Goal: Transaction & Acquisition: Register for event/course

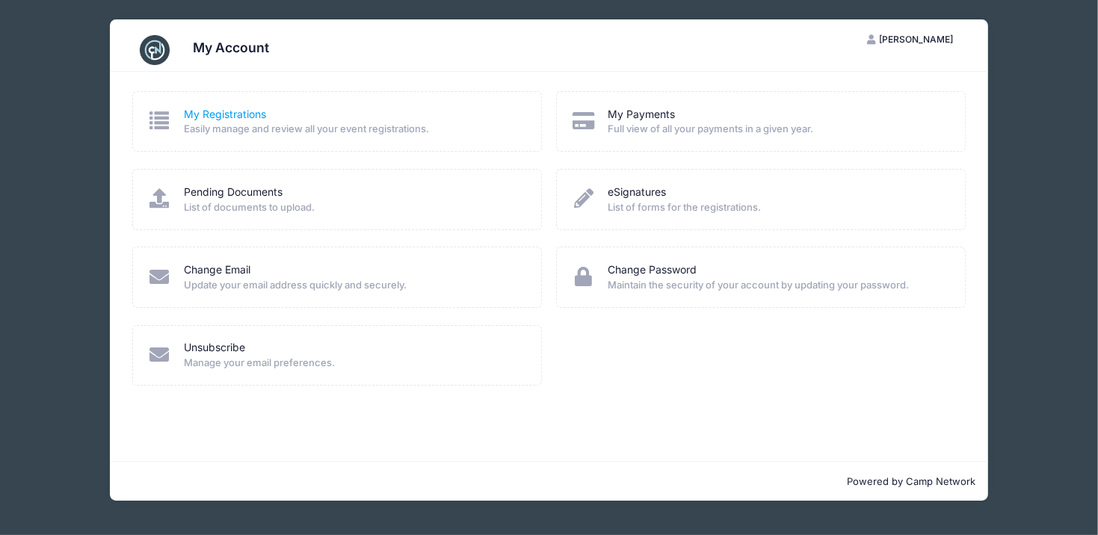
click at [231, 114] on link "My Registrations" at bounding box center [225, 115] width 82 height 16
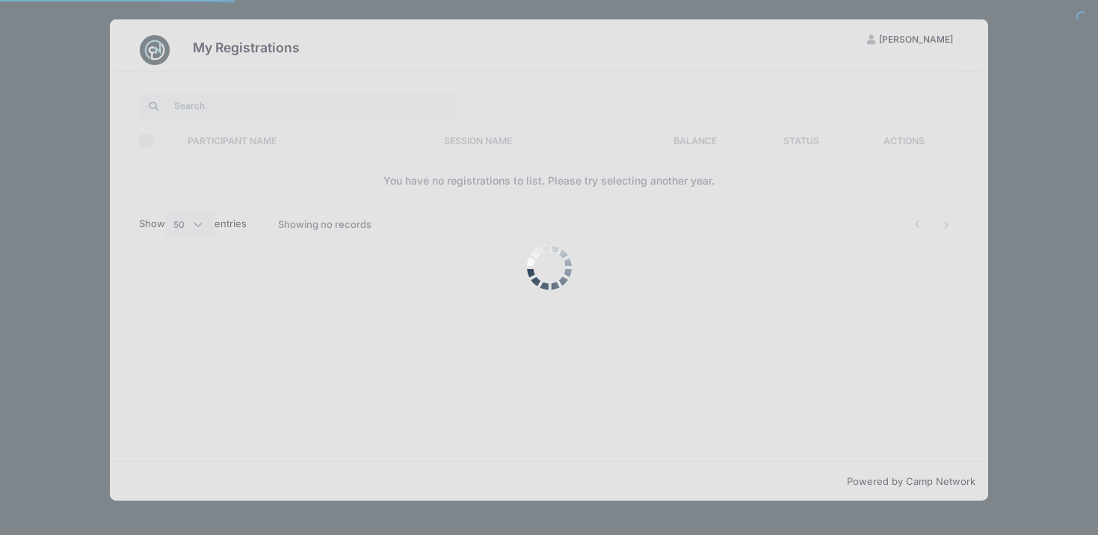
select select "50"
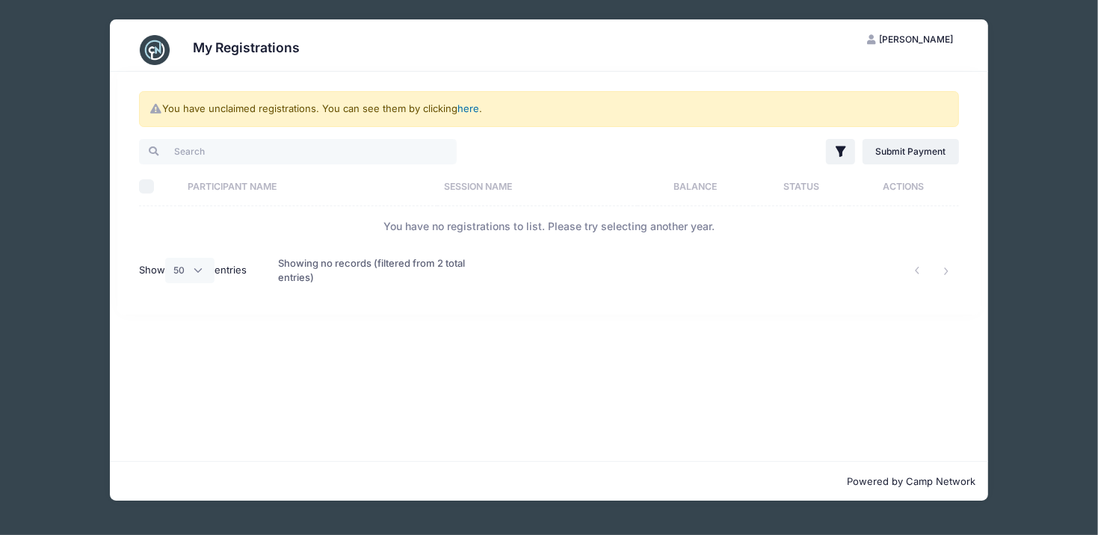
click at [470, 109] on link "here" at bounding box center [469, 108] width 22 height 12
click at [467, 106] on link "here" at bounding box center [469, 108] width 22 height 12
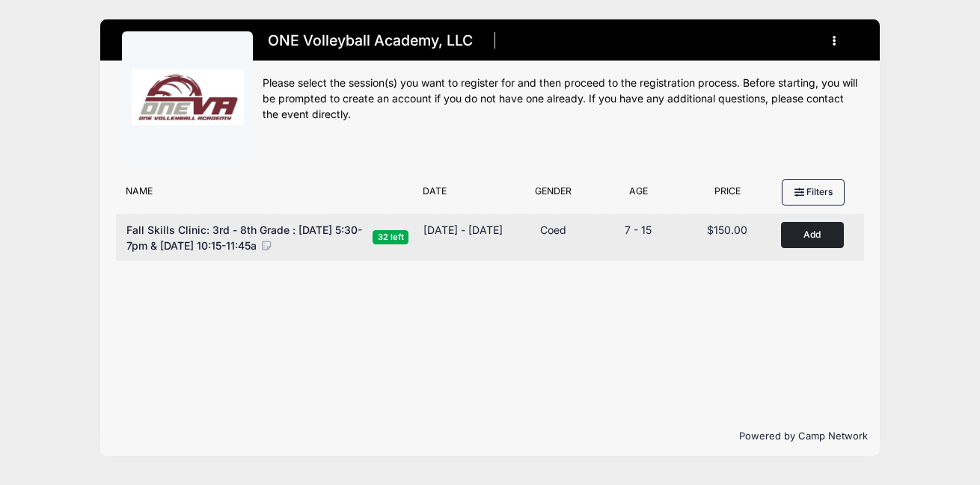
click at [817, 240] on button "Add to Cart" at bounding box center [812, 235] width 63 height 26
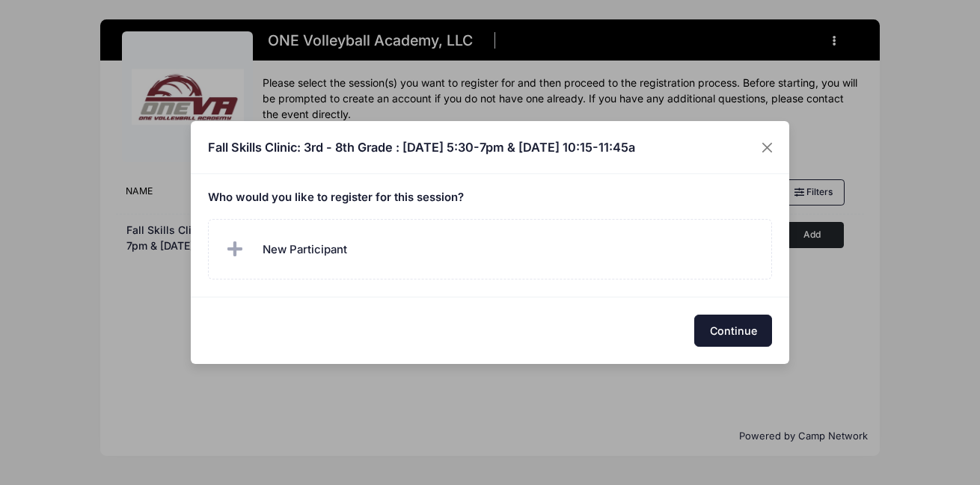
click at [730, 328] on button "Continue" at bounding box center [733, 331] width 78 height 32
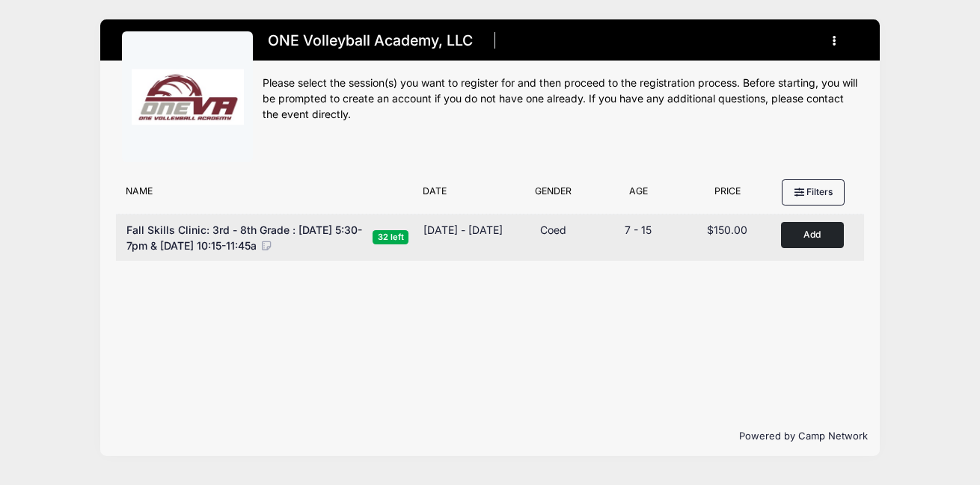
click at [805, 231] on button "Add to Cart" at bounding box center [812, 235] width 63 height 26
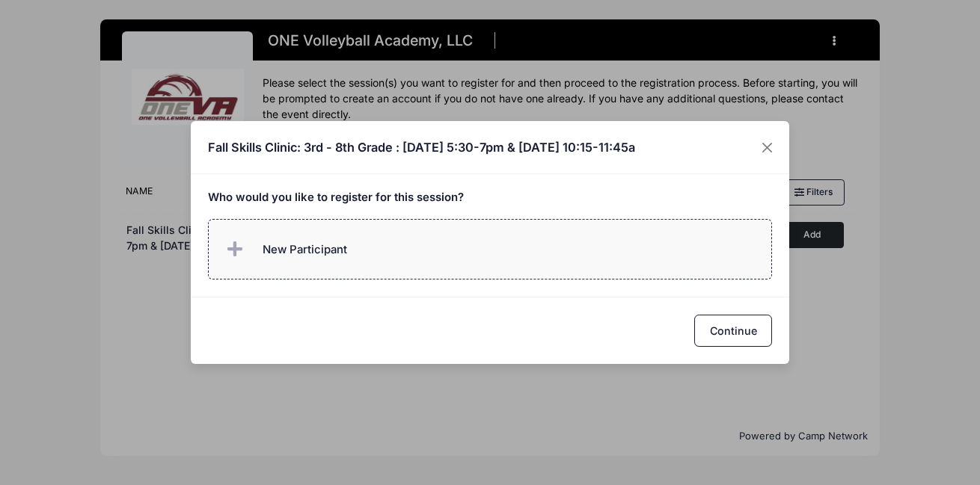
click at [276, 247] on span "New Participant" at bounding box center [304, 250] width 84 height 16
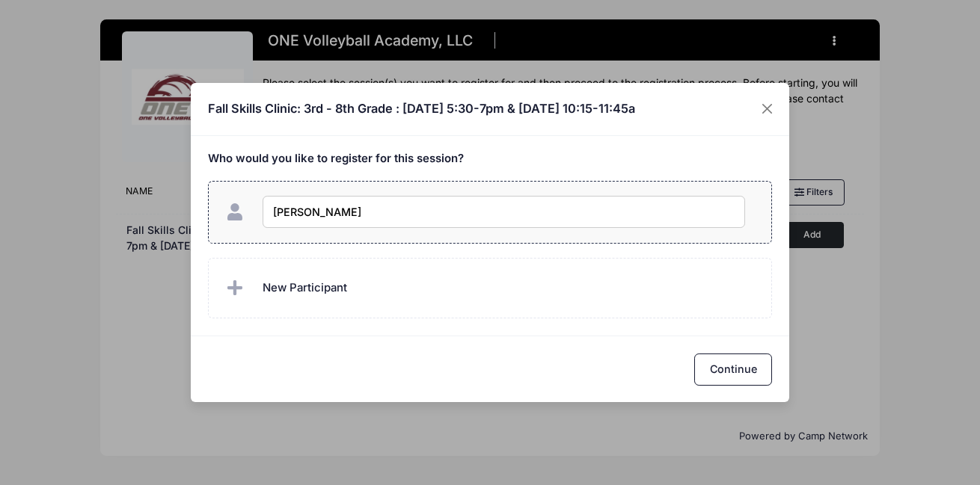
type input "Hann"
checkbox input "true"
click at [729, 363] on button "Continue" at bounding box center [733, 370] width 78 height 32
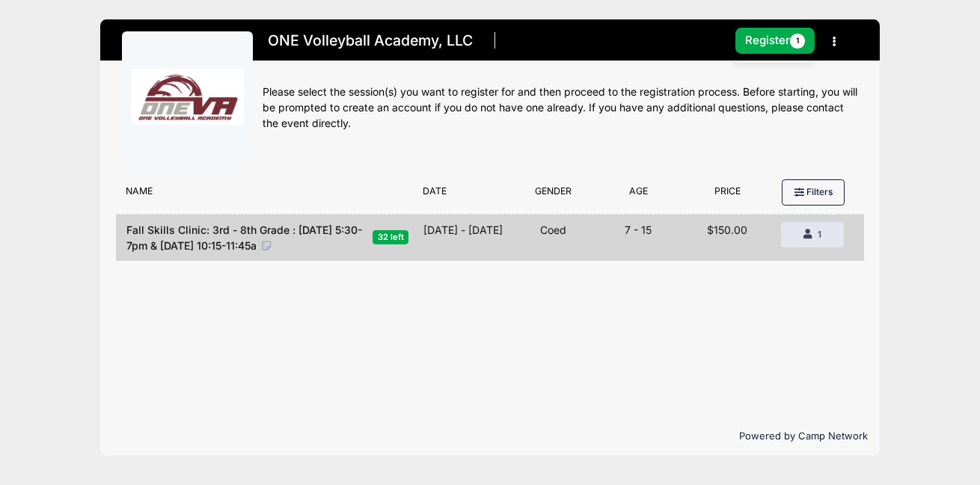
click at [828, 39] on button "button" at bounding box center [837, 41] width 40 height 26
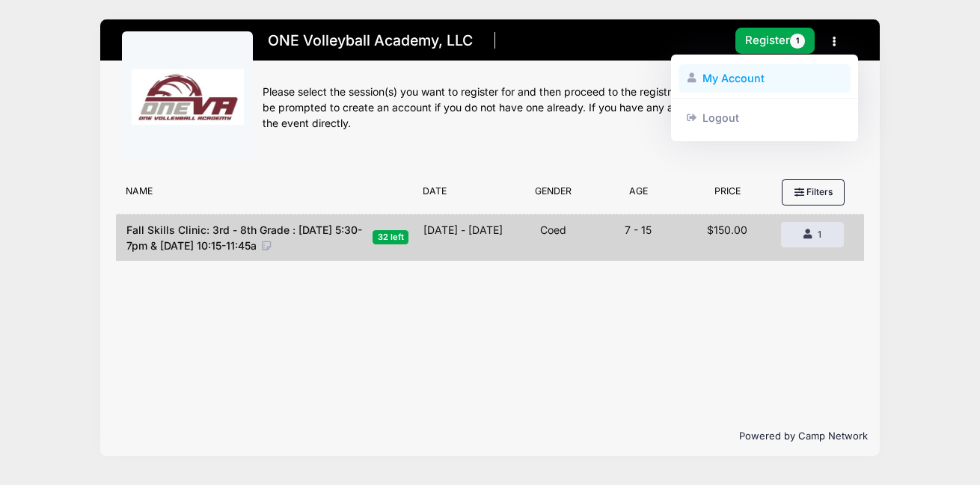
click at [732, 79] on link "My Account" at bounding box center [764, 78] width 173 height 28
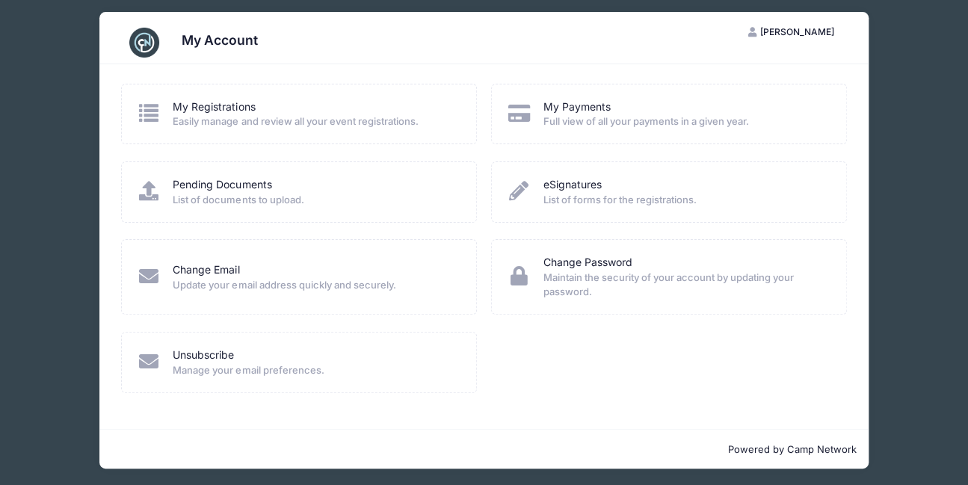
scroll to position [9, 0]
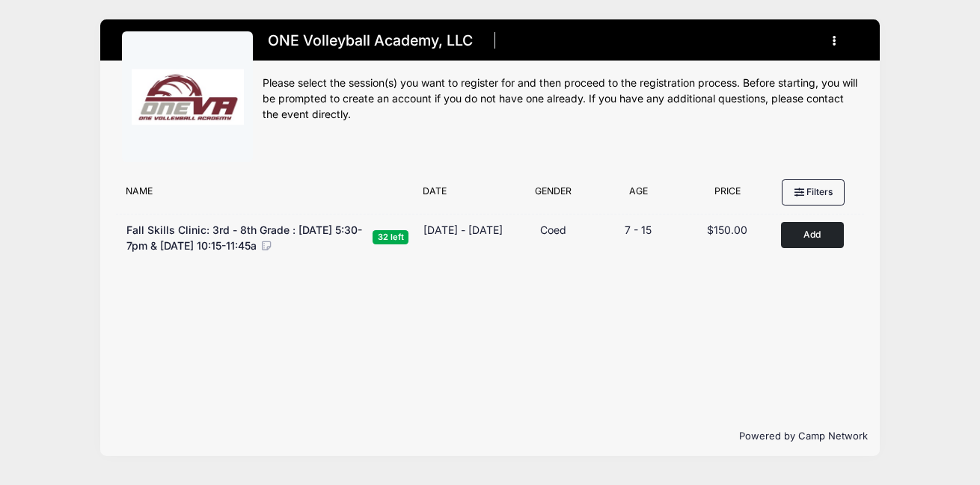
click at [833, 41] on icon "button" at bounding box center [838, 41] width 12 height 0
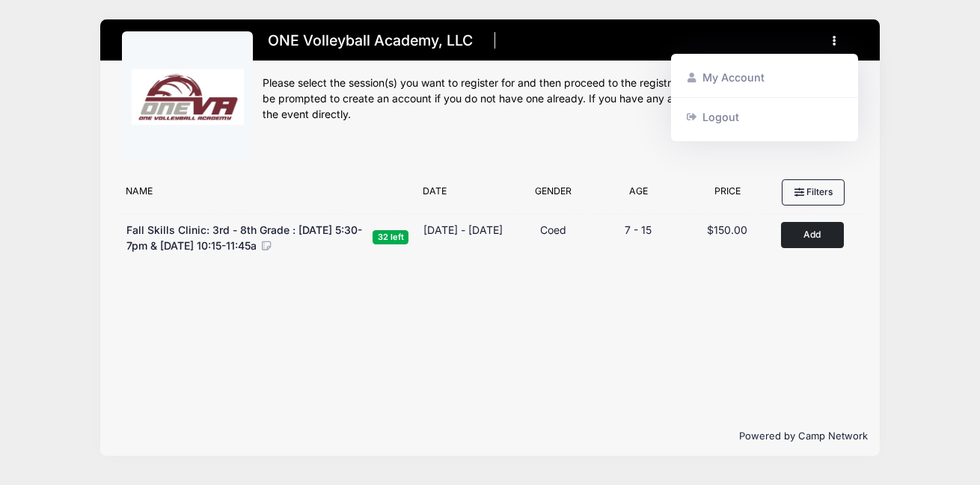
click at [876, 188] on div "Filter Options No sessions found matching your criteria Name Date Gender Filter…" at bounding box center [489, 294] width 779 height 245
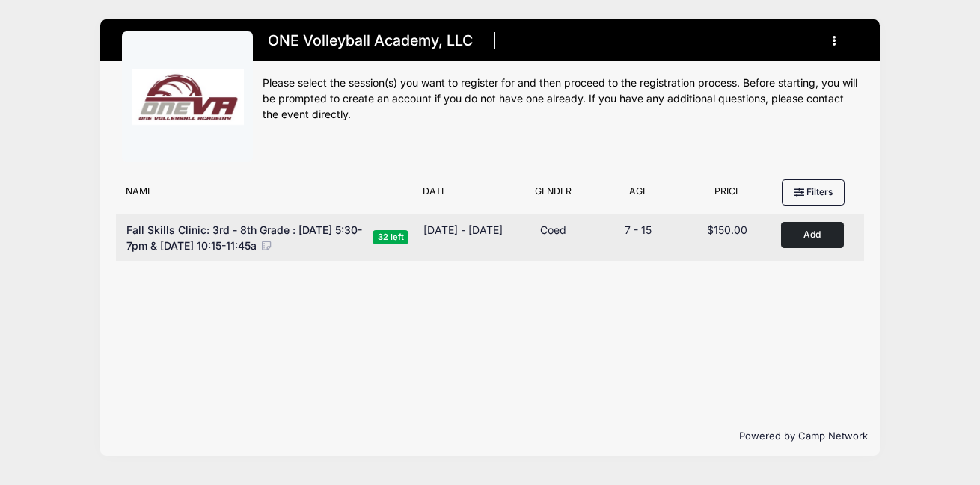
click at [809, 243] on button "Add to Cart" at bounding box center [812, 235] width 63 height 26
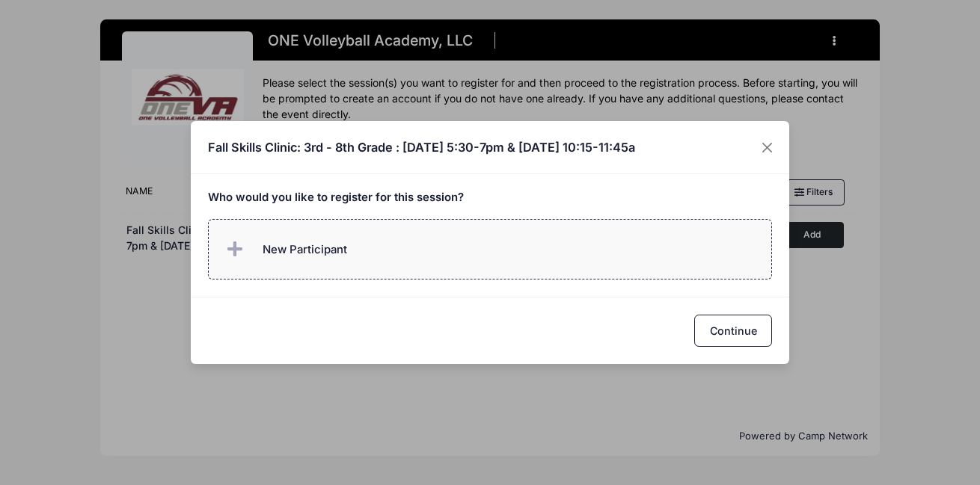
click at [317, 248] on span "New Participant" at bounding box center [304, 250] width 84 height 16
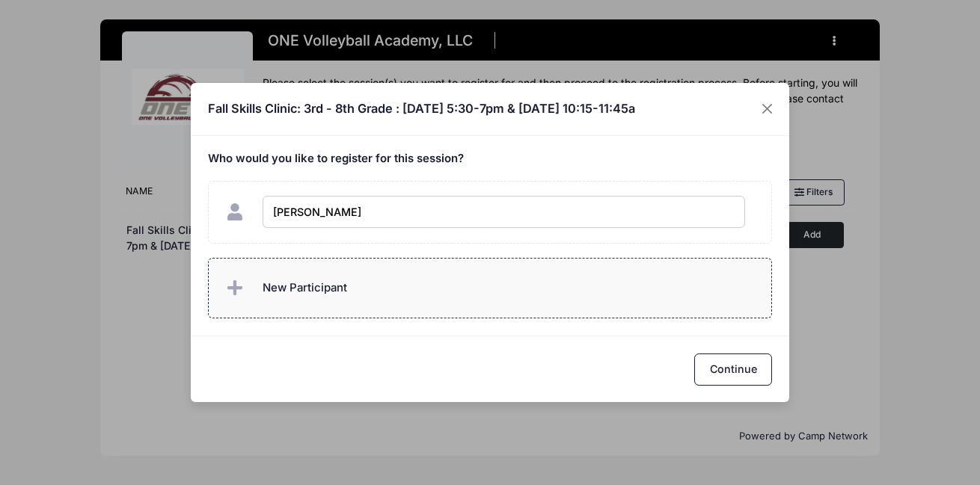
type input "Hannah Huynh"
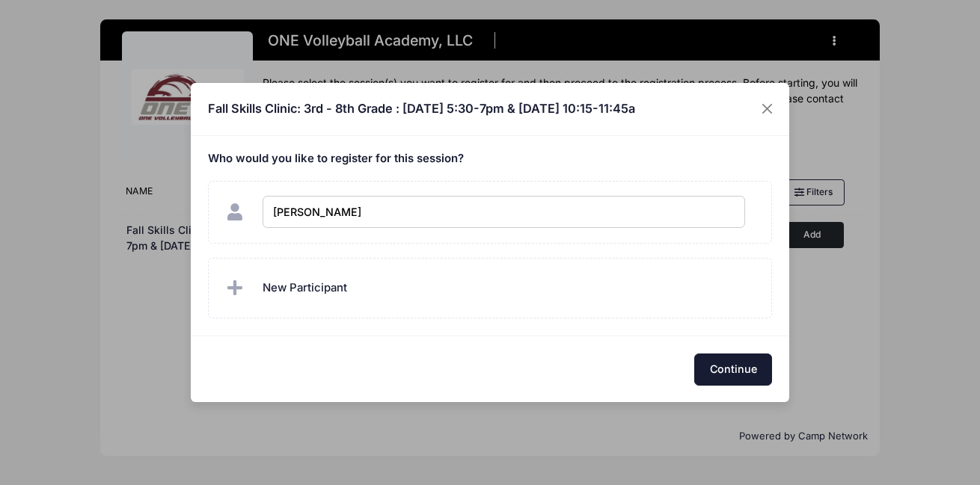
checkbox input "true"
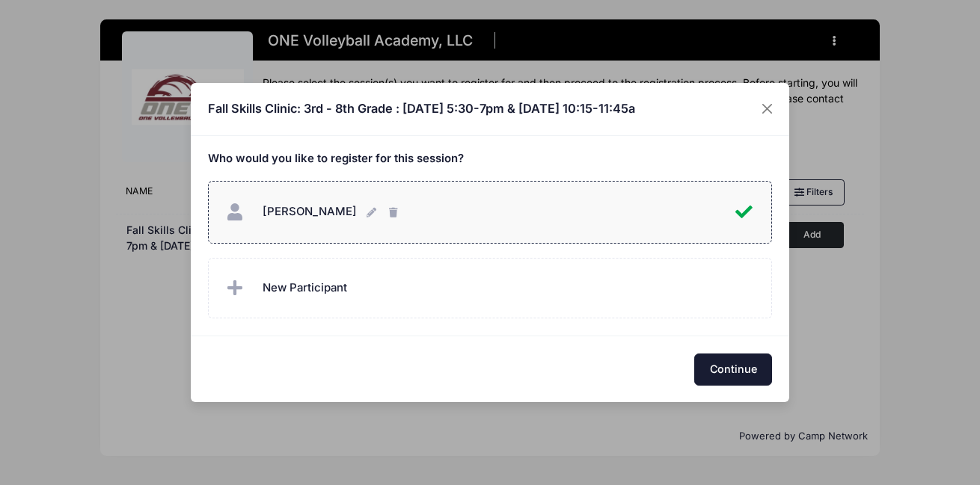
click at [742, 363] on button "Continue" at bounding box center [733, 370] width 78 height 32
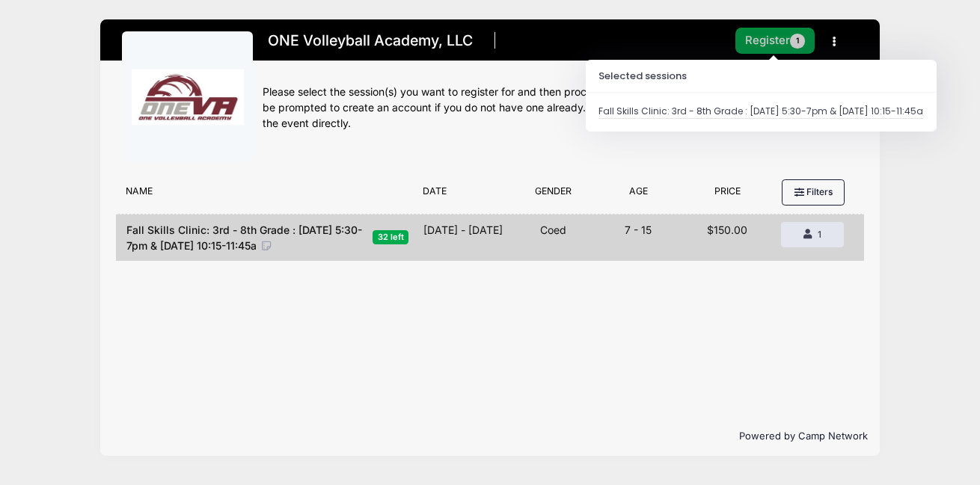
click at [772, 41] on button "Register 1" at bounding box center [774, 41] width 79 height 26
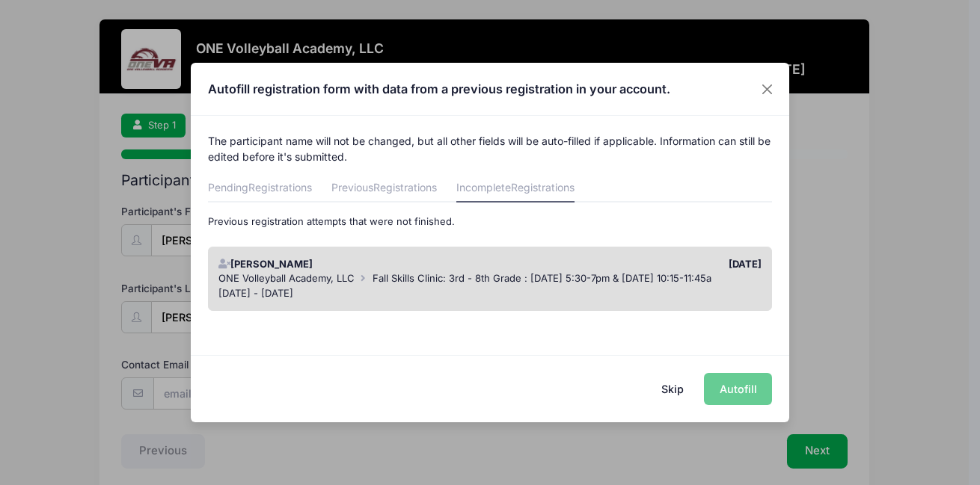
click at [555, 278] on span "Fall Skills Clinic: 3rd - 8th Grade : [DATE] 5:30-7pm & [DATE] 10:15-11:45a" at bounding box center [541, 278] width 339 height 12
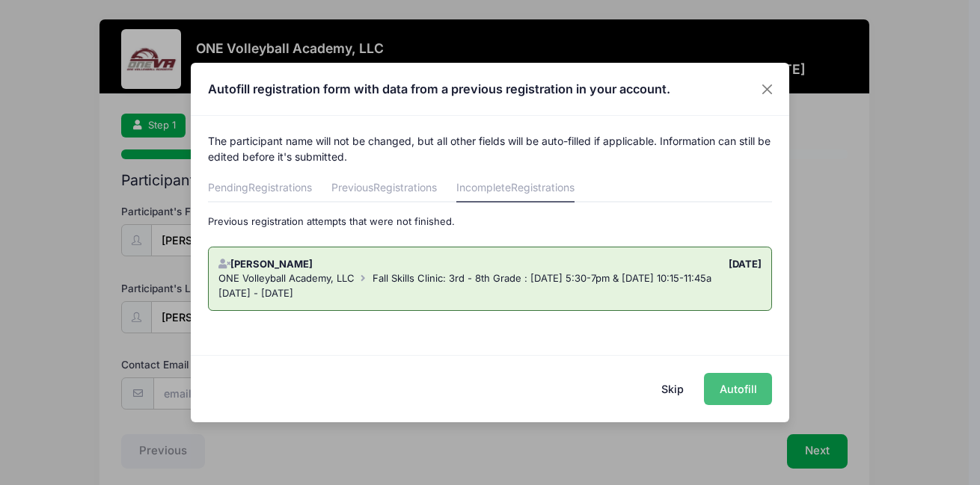
click at [728, 390] on button "Autofill" at bounding box center [738, 389] width 68 height 32
type input "[EMAIL_ADDRESS][DOMAIN_NAME]"
type input "12/15/2012"
type input "926 S Beech St"
type input "Wichita"
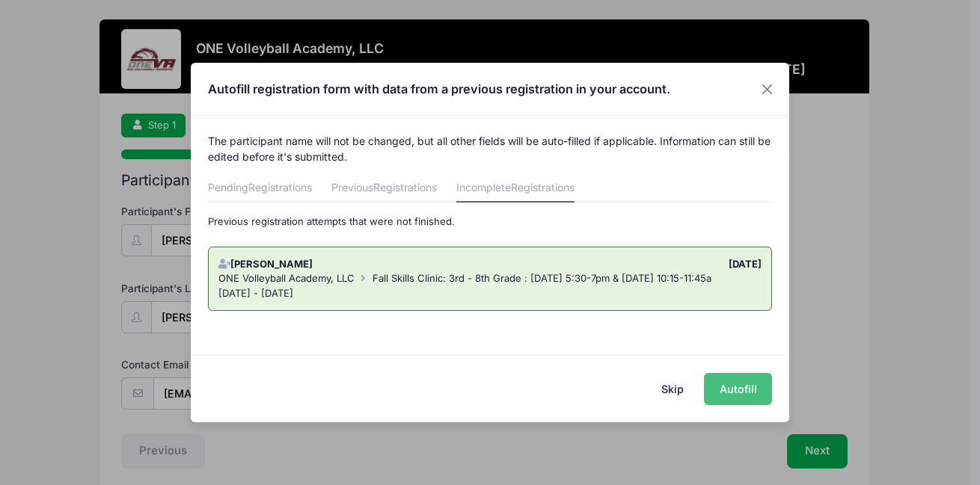
select select "KS"
type input "67207"
type input "Coleman"
select select "7th Grade"
select select "1200"
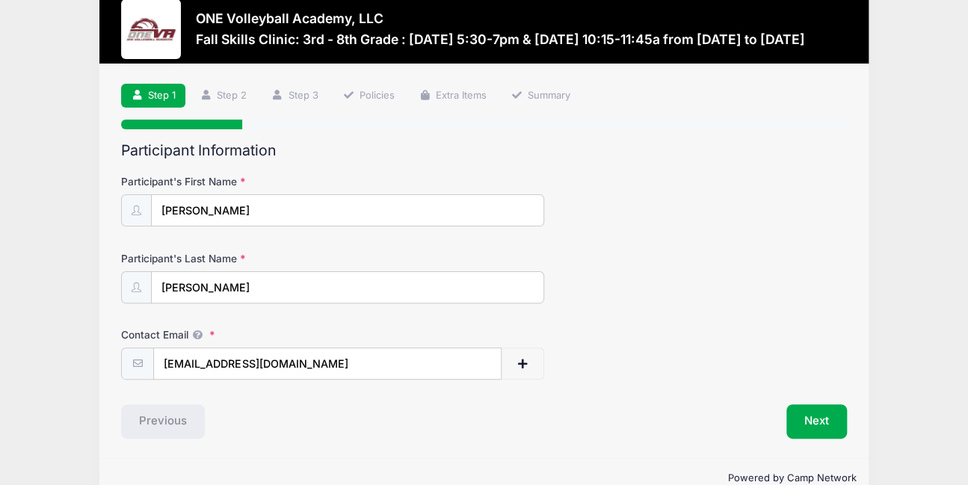
scroll to position [60, 0]
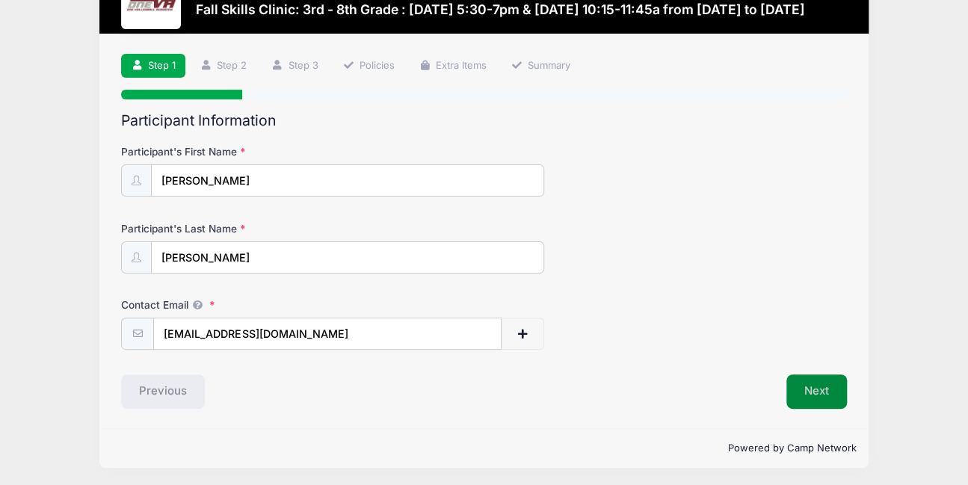
click at [823, 390] on button "Next" at bounding box center [817, 392] width 61 height 34
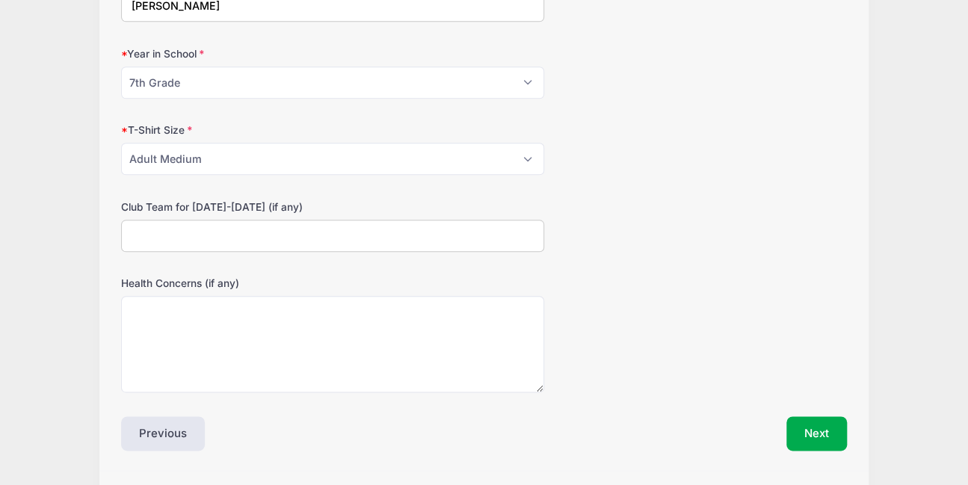
scroll to position [658, 0]
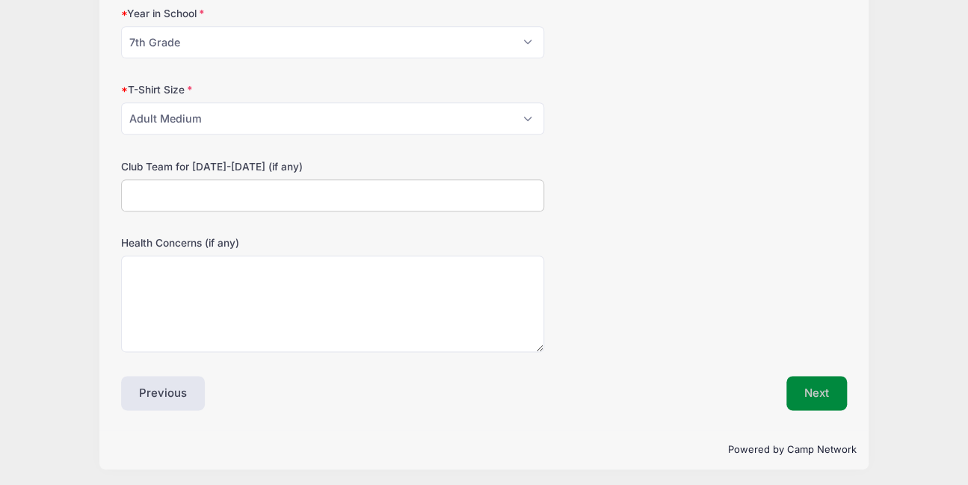
click at [814, 388] on button "Next" at bounding box center [817, 393] width 61 height 34
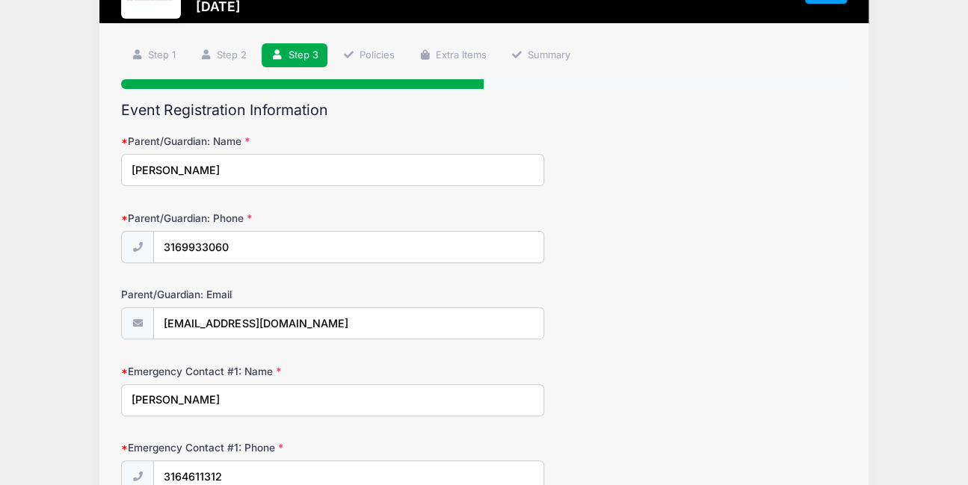
scroll to position [212, 0]
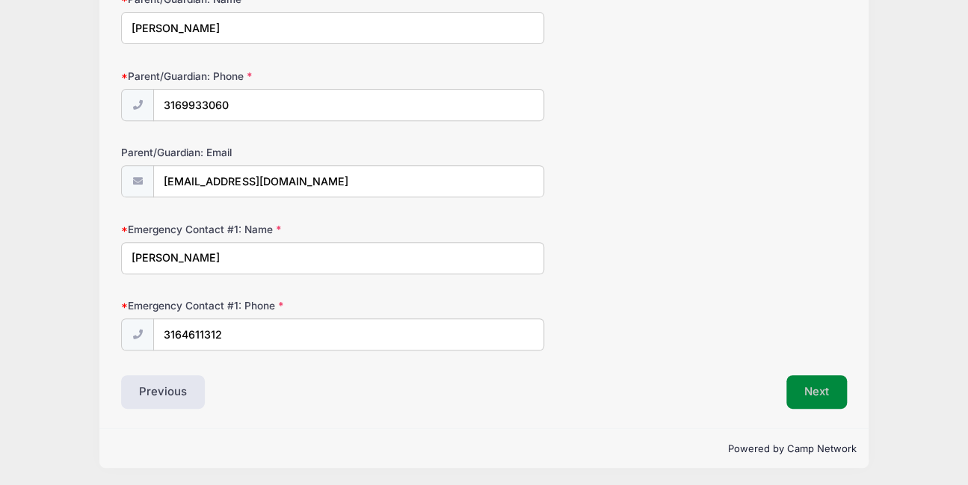
click at [809, 386] on button "Next" at bounding box center [817, 392] width 61 height 34
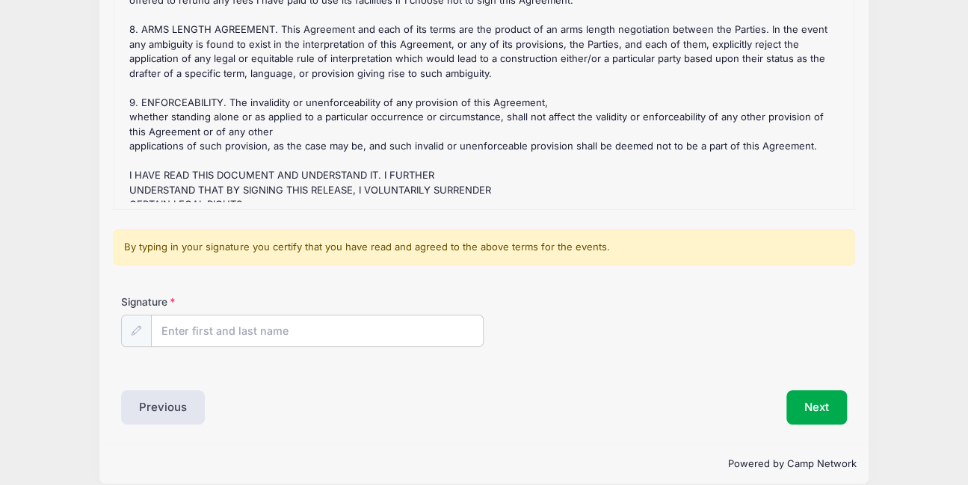
scroll to position [651, 0]
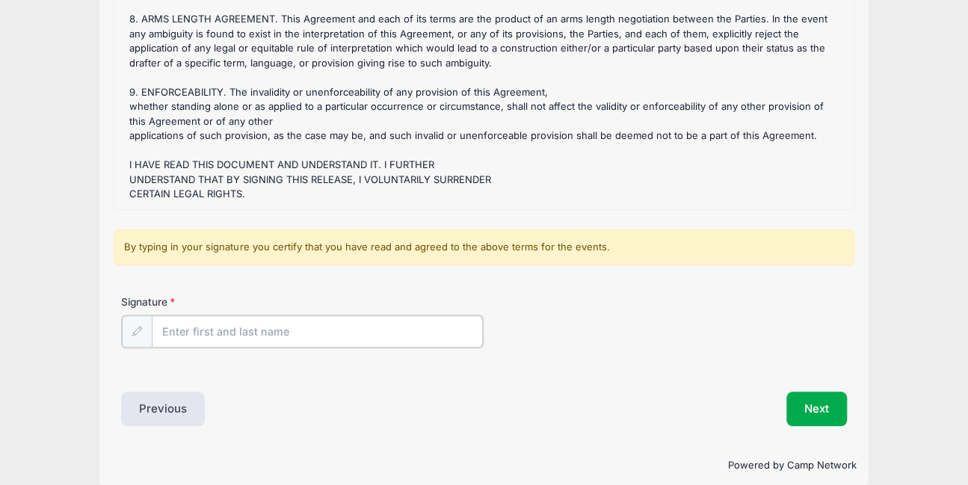
click at [300, 336] on input "Signature" at bounding box center [317, 332] width 331 height 32
drag, startPoint x: 179, startPoint y: 331, endPoint x: 117, endPoint y: 339, distance: 62.5
click at [117, 339] on div "Signature TH Trang Huynh" at bounding box center [484, 334] width 740 height 78
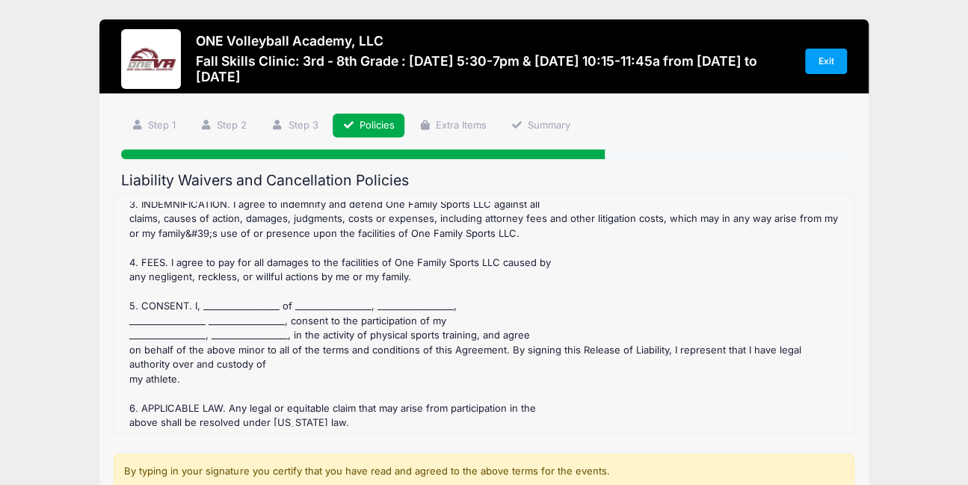
scroll to position [374, 0]
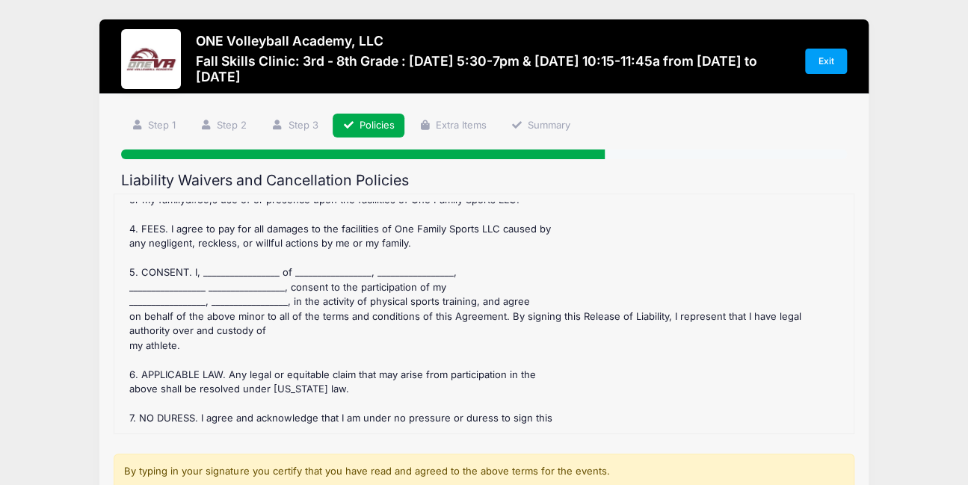
type input "[PERSON_NAME]"
click at [215, 288] on div "Fall Skills Clinic: 3rd - 8th Grade : Thursday's 5:30-7pm & Saturday's 10:15-11…" at bounding box center [484, 314] width 724 height 224
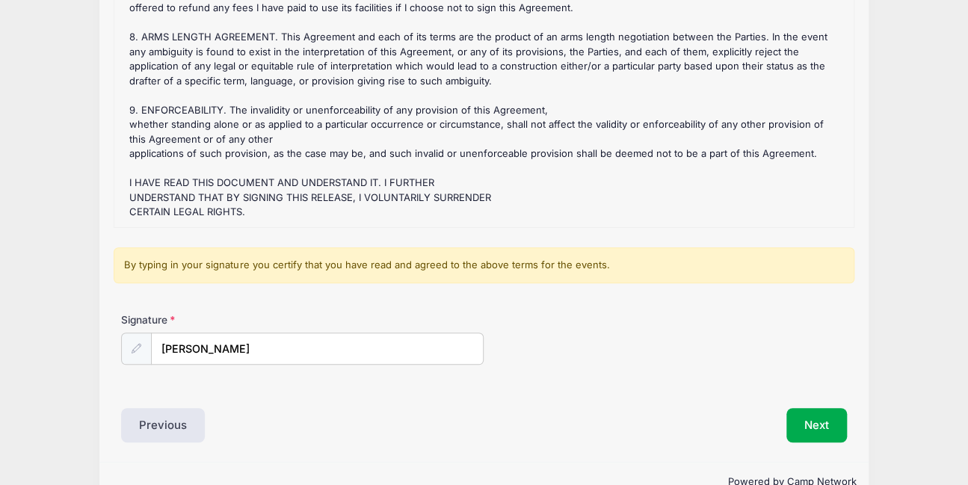
scroll to position [224, 0]
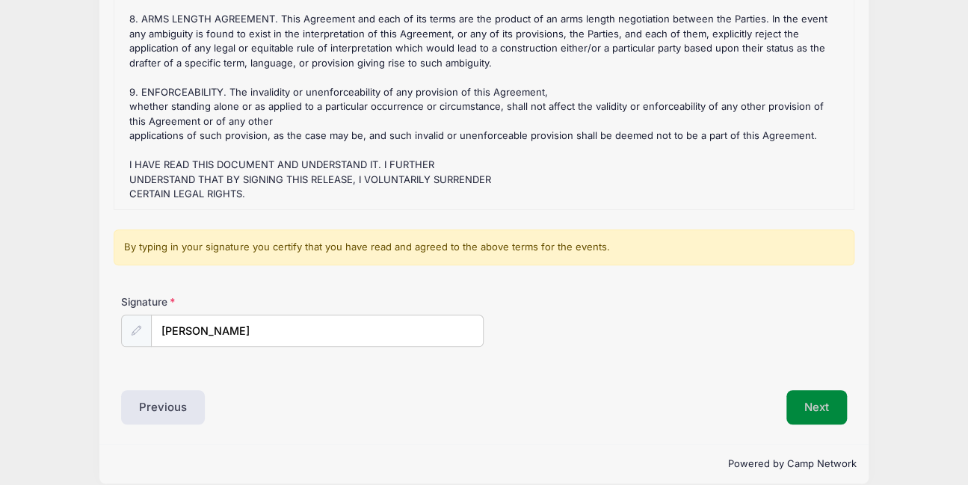
click at [811, 410] on button "Next" at bounding box center [817, 407] width 61 height 34
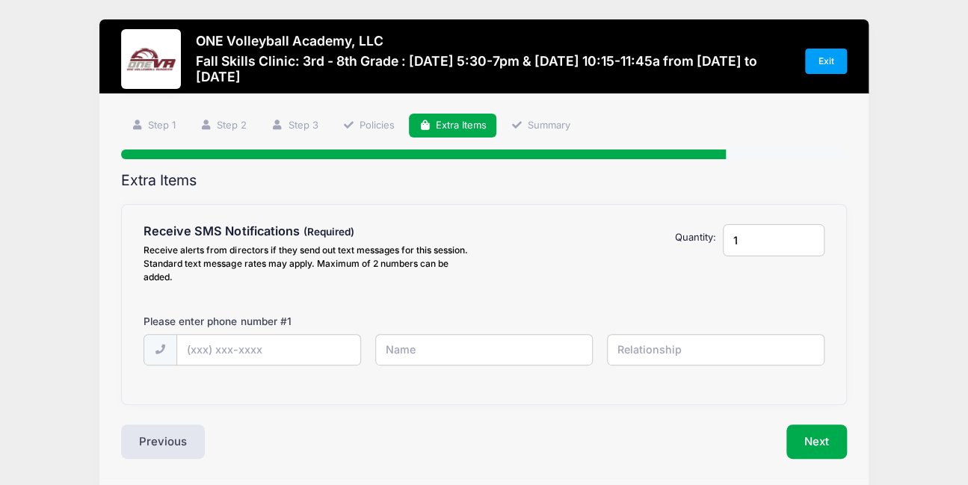
scroll to position [0, 0]
click at [311, 344] on input "text" at bounding box center [268, 351] width 183 height 32
type input "(316) 993-3060"
click at [465, 345] on input "text" at bounding box center [483, 350] width 217 height 32
type input "[PERSON_NAME]"
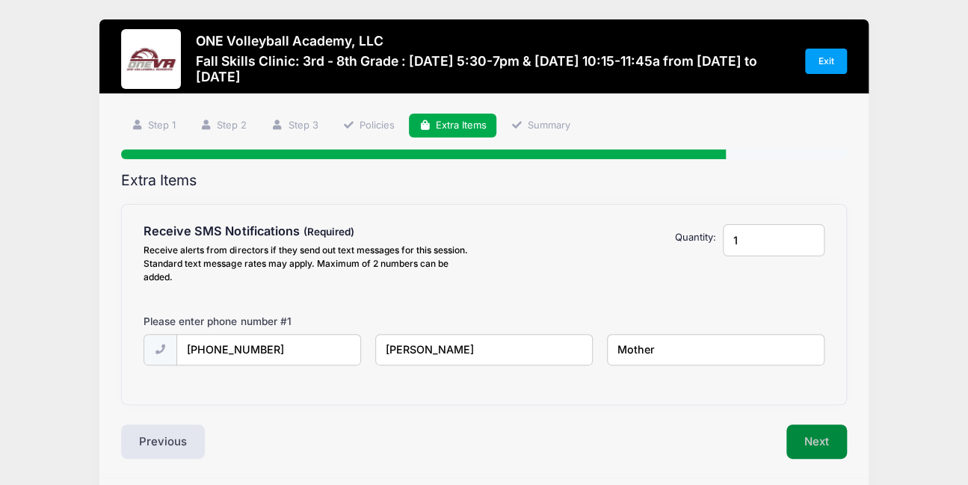
type input "Mother"
click at [801, 441] on button "Next" at bounding box center [817, 442] width 61 height 34
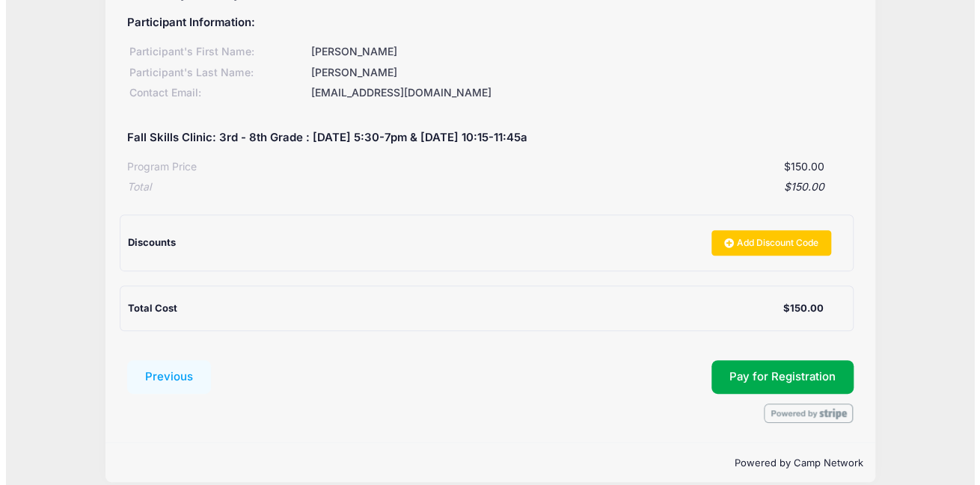
scroll to position [202, 0]
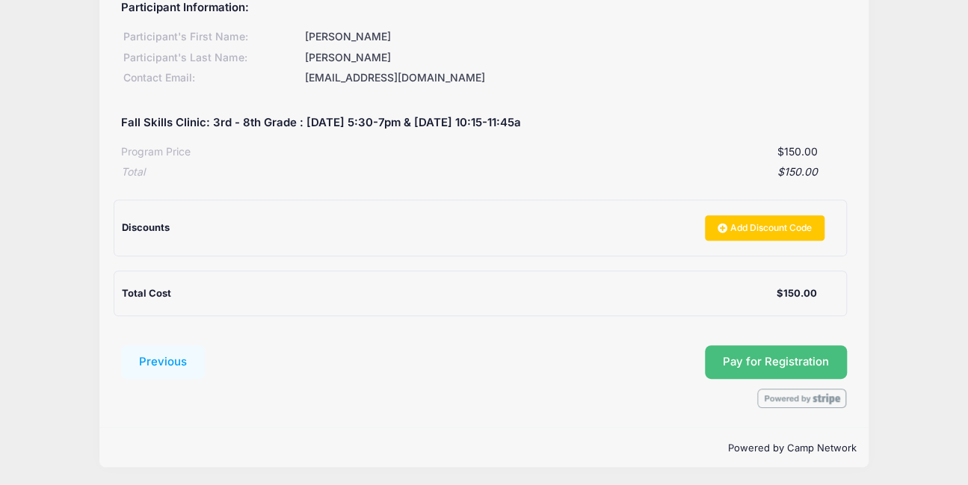
click at [822, 363] on span "Pay for Registration" at bounding box center [776, 361] width 106 height 13
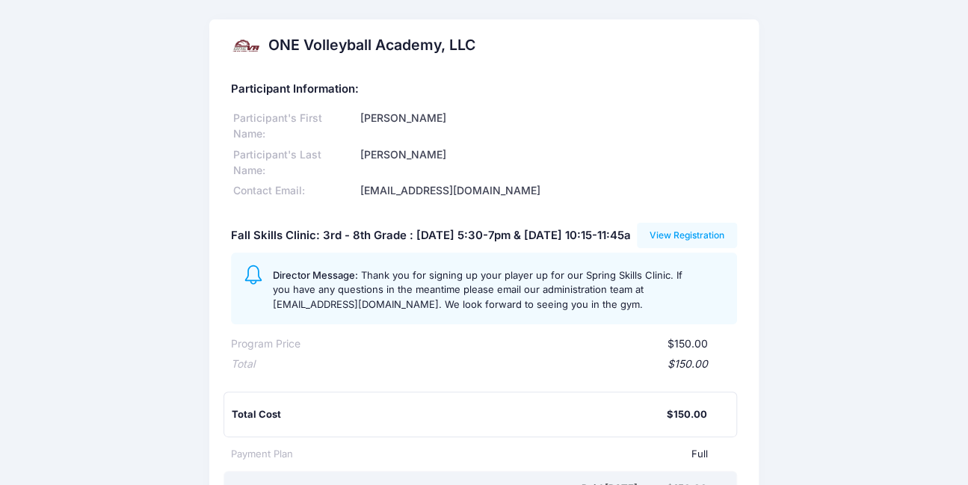
click at [243, 42] on div at bounding box center [246, 46] width 30 height 30
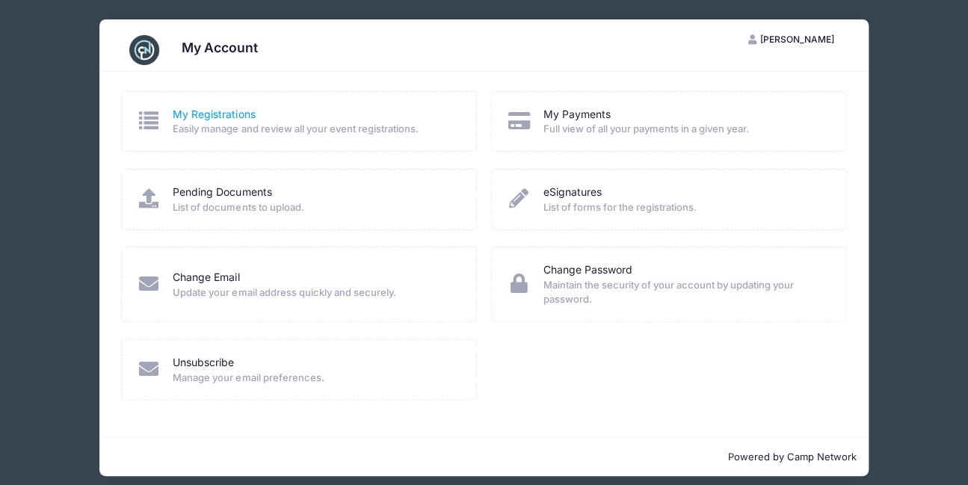
click at [211, 113] on link "My Registrations" at bounding box center [214, 115] width 82 height 16
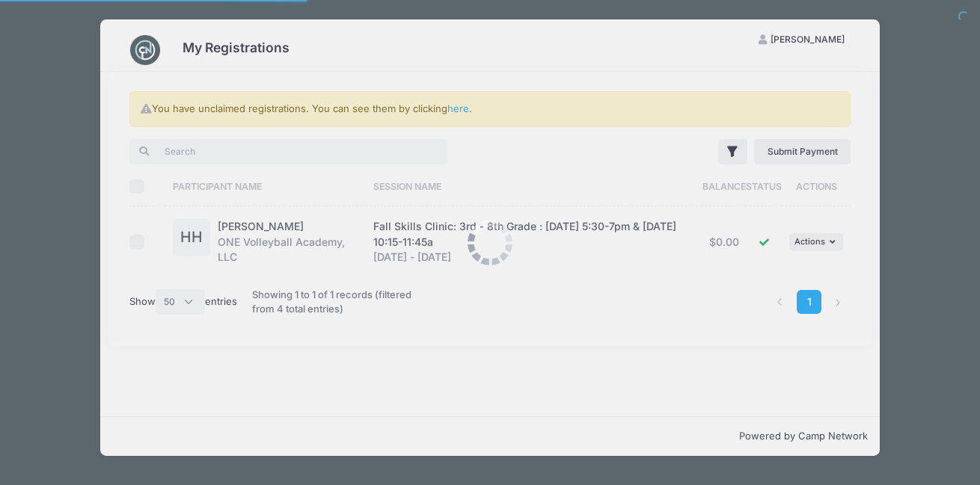
select select "50"
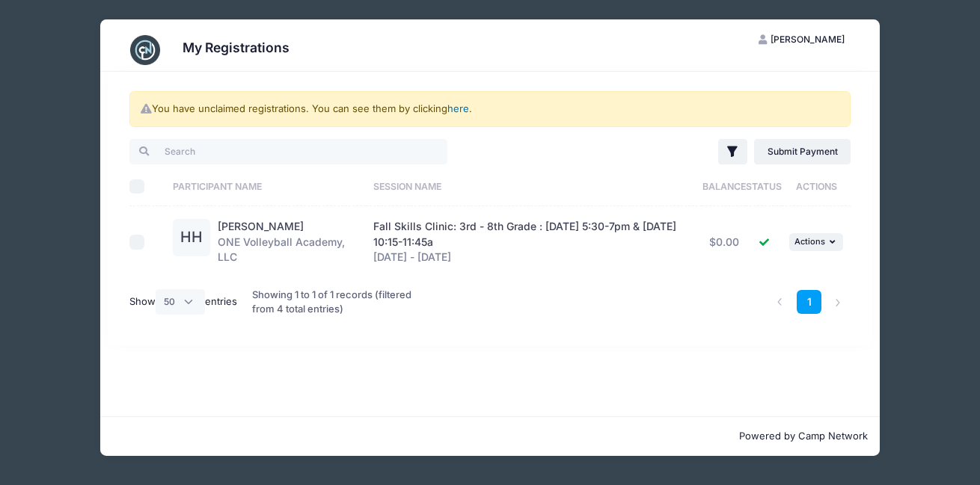
click at [459, 105] on link "here" at bounding box center [458, 108] width 22 height 12
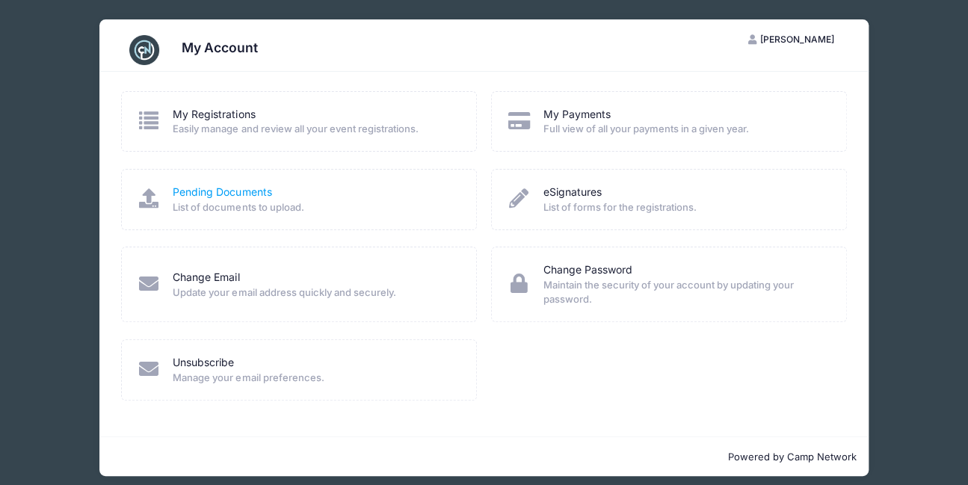
click at [231, 196] on link "Pending Documents" at bounding box center [222, 193] width 99 height 16
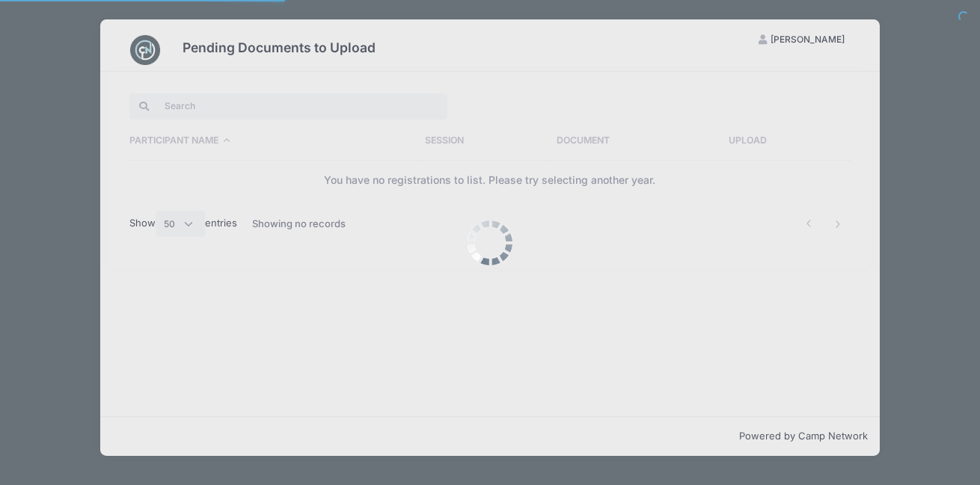
select select "50"
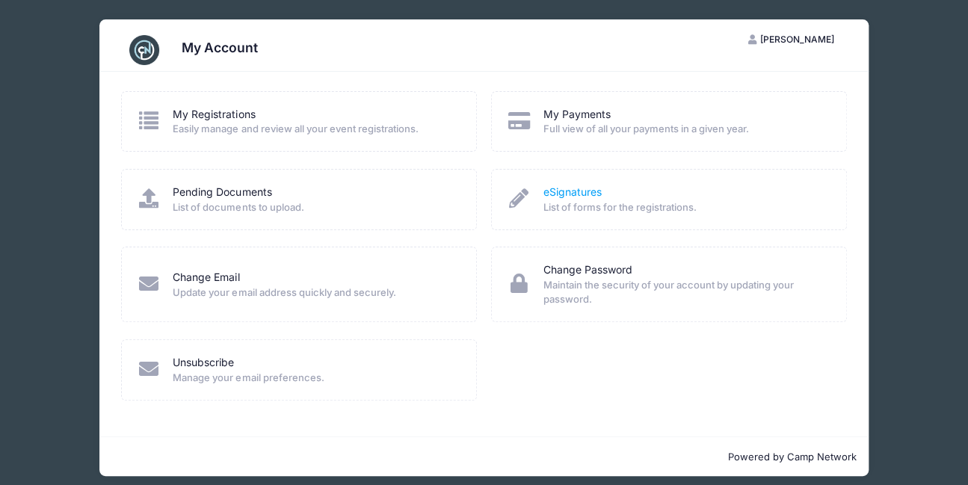
click at [591, 191] on link "eSignatures" at bounding box center [572, 193] width 58 height 16
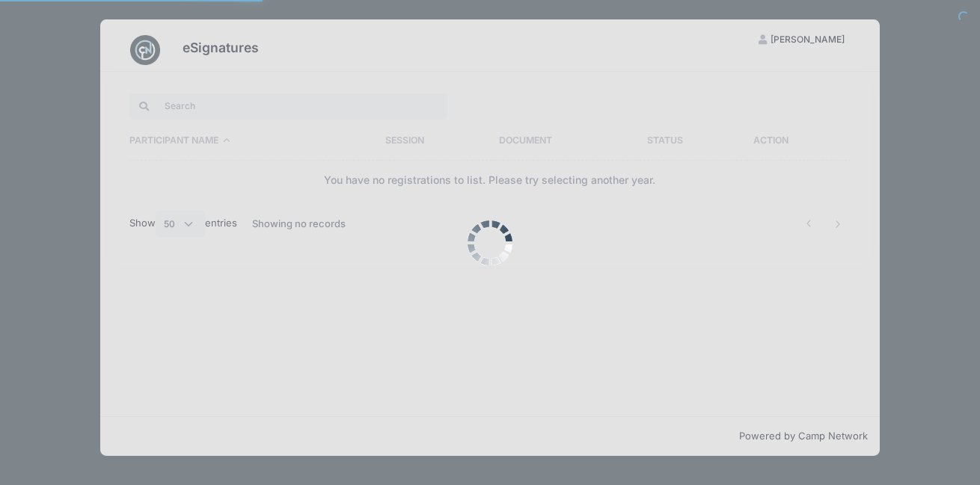
select select "50"
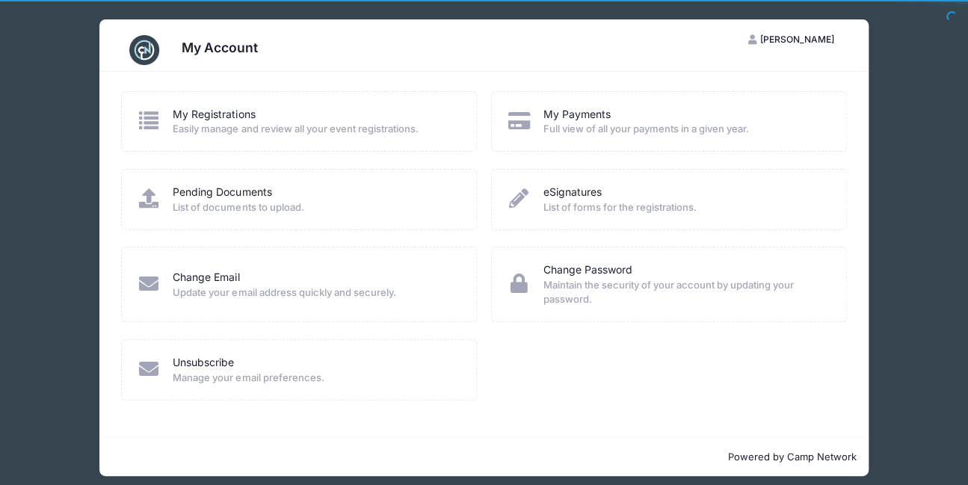
click at [565, 126] on span "Full view of all your payments in a given year." at bounding box center [684, 129] width 283 height 15
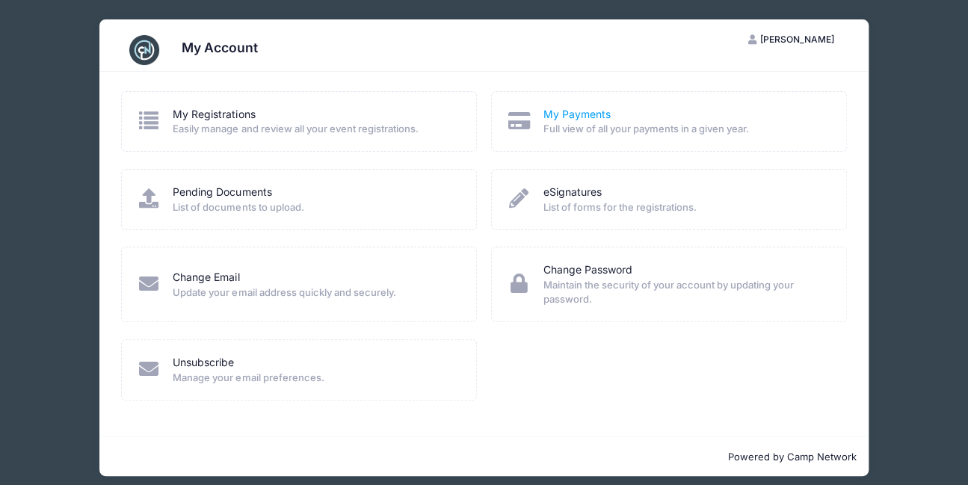
click at [565, 112] on link "My Payments" at bounding box center [576, 115] width 67 height 16
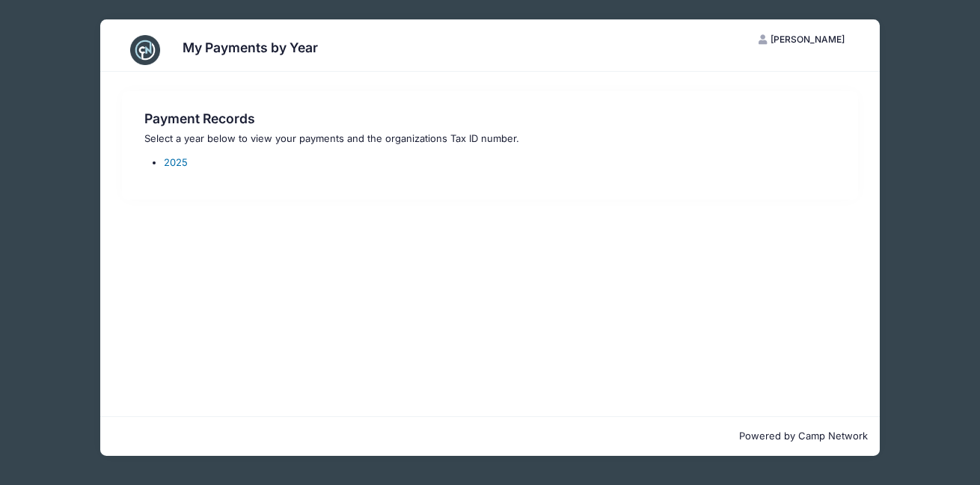
click at [176, 161] on link "2025" at bounding box center [176, 162] width 24 height 12
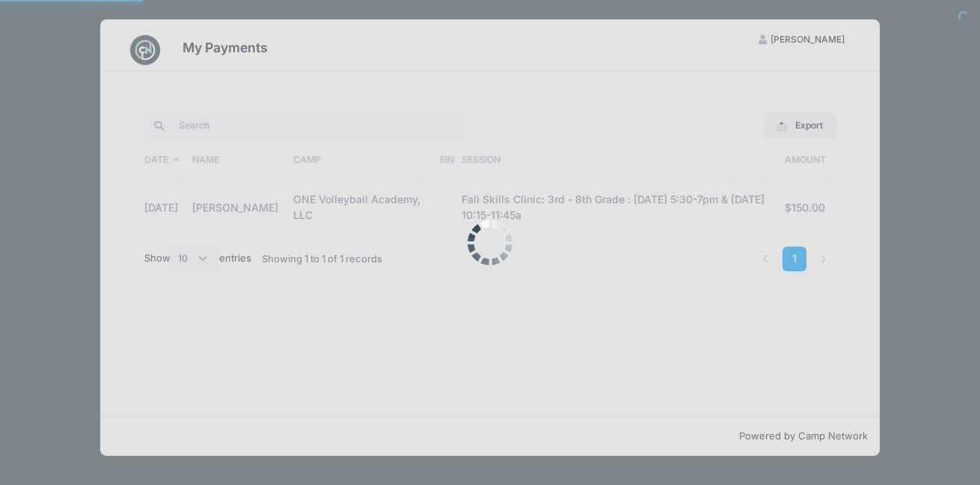
select select "10"
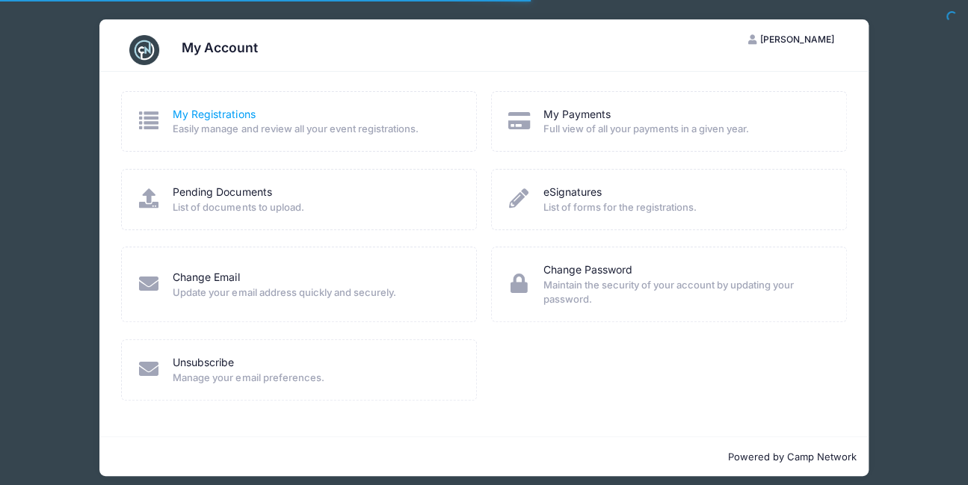
click at [221, 115] on link "My Registrations" at bounding box center [214, 115] width 82 height 16
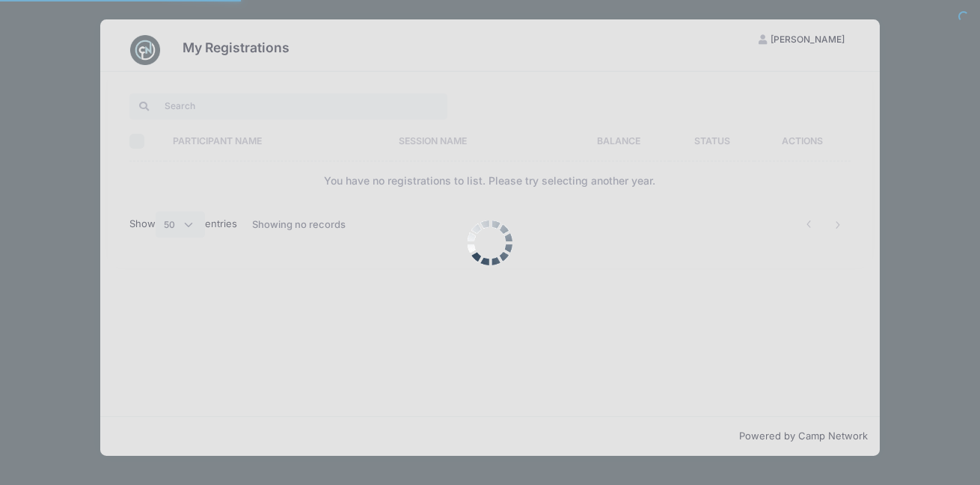
select select "50"
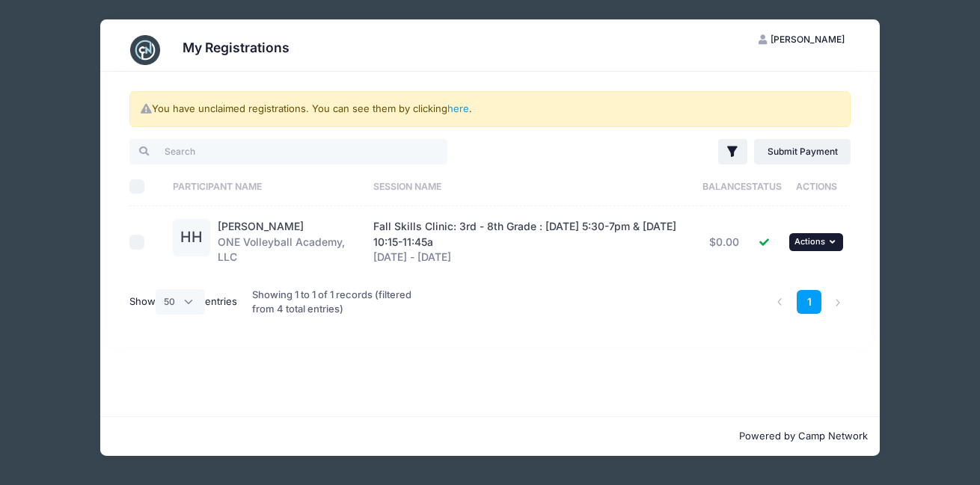
click at [834, 240] on icon "button" at bounding box center [833, 242] width 9 height 8
click at [782, 276] on link "View Registration" at bounding box center [768, 274] width 135 height 28
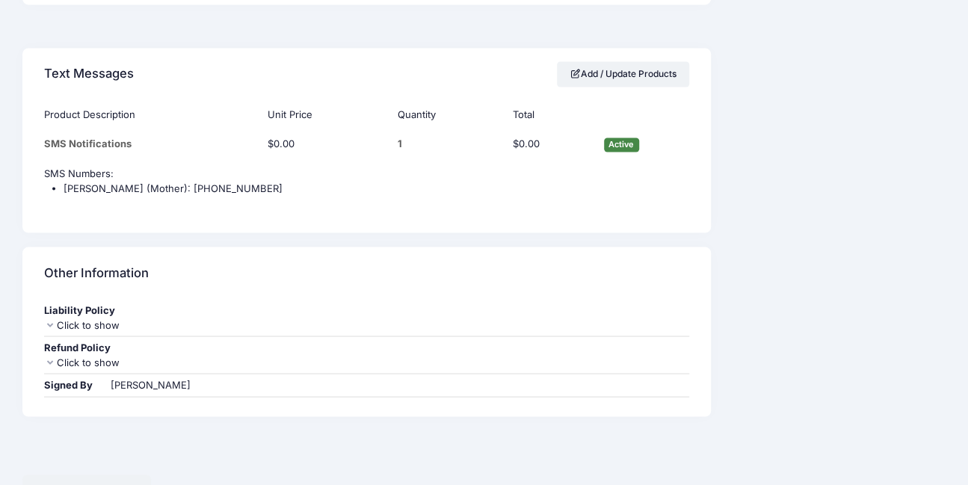
scroll to position [1096, 0]
